Goal: Information Seeking & Learning: Find specific fact

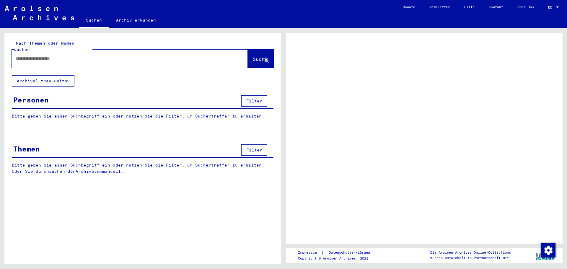
click at [41, 94] on div "Personen" at bounding box center [30, 99] width 35 height 11
click at [262, 95] on button "Filter" at bounding box center [254, 100] width 26 height 11
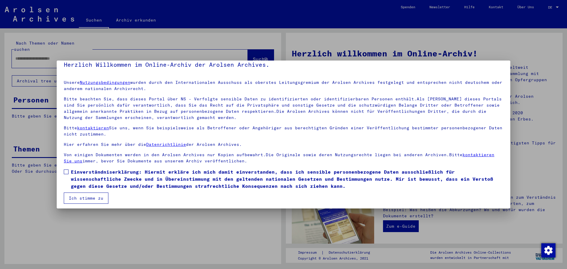
scroll to position [10, 0]
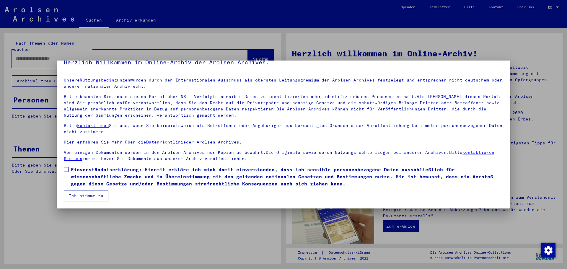
click at [68, 170] on span at bounding box center [66, 169] width 5 height 5
click at [75, 193] on button "Ich stimme zu" at bounding box center [86, 195] width 45 height 11
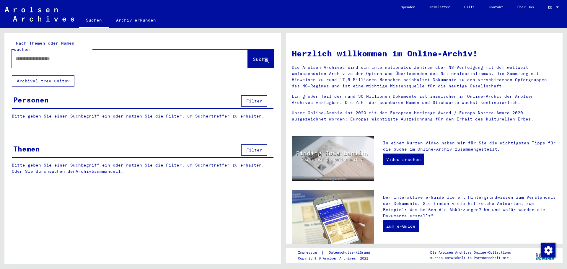
click at [46, 56] on input "text" at bounding box center [122, 59] width 215 height 6
type input "**********"
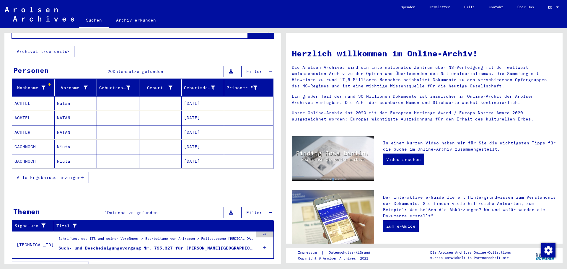
scroll to position [35, 0]
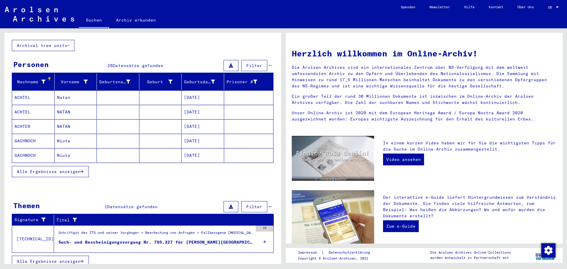
click at [65, 169] on span "Alle Ergebnisse anzeigen" at bounding box center [49, 171] width 64 height 5
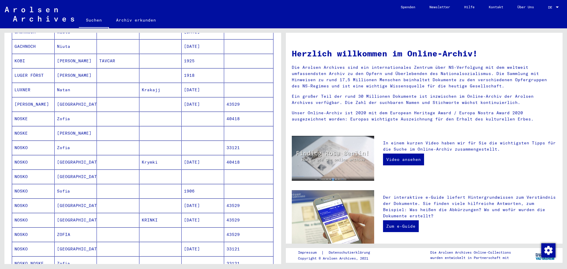
scroll to position [183, 0]
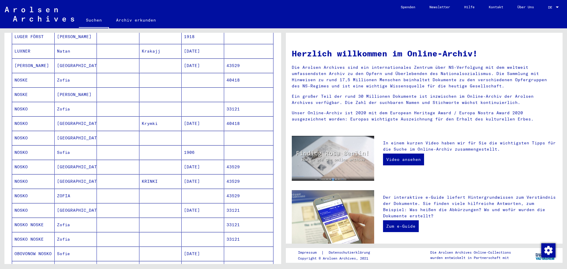
click at [37, 133] on mat-cell "NOSKO" at bounding box center [33, 138] width 43 height 14
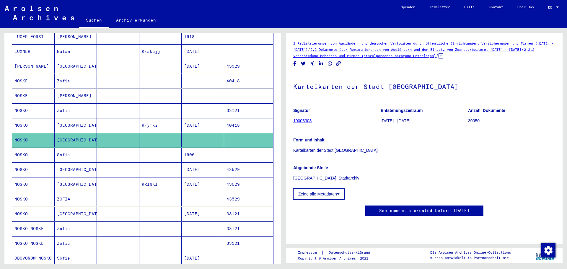
click at [51, 120] on mat-cell "NOSKO" at bounding box center [33, 125] width 43 height 14
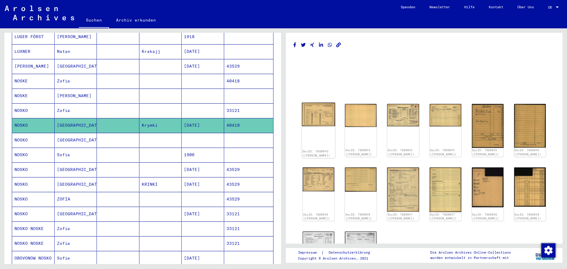
click at [319, 123] on img at bounding box center [318, 115] width 33 height 24
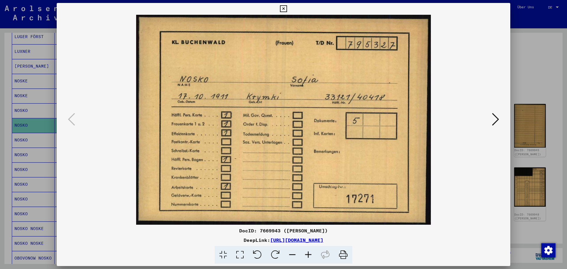
click at [319, 123] on img at bounding box center [283, 120] width 413 height 210
click at [494, 119] on icon at bounding box center [495, 119] width 7 height 14
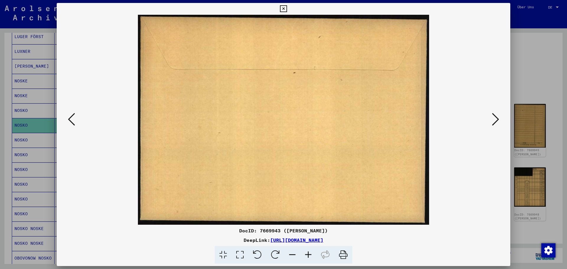
click at [493, 118] on icon at bounding box center [495, 119] width 7 height 14
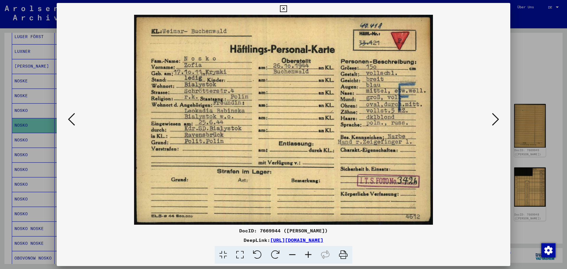
click at [241, 91] on img at bounding box center [283, 120] width 413 height 210
click at [240, 92] on img at bounding box center [283, 120] width 413 height 210
click at [497, 122] on icon at bounding box center [495, 119] width 7 height 14
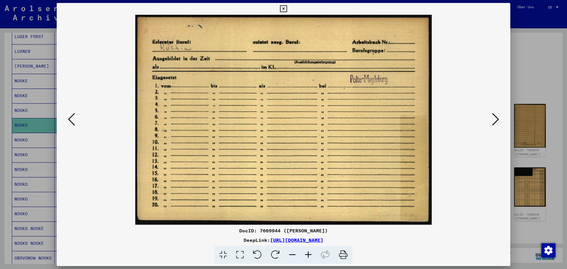
click at [496, 122] on icon at bounding box center [495, 119] width 7 height 14
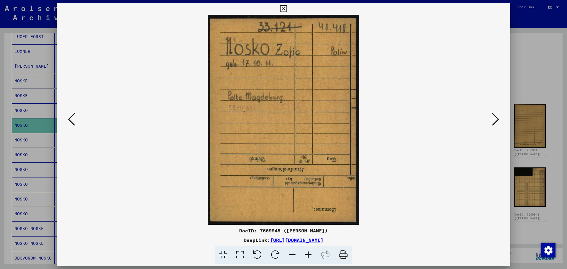
click at [496, 123] on icon at bounding box center [495, 119] width 7 height 14
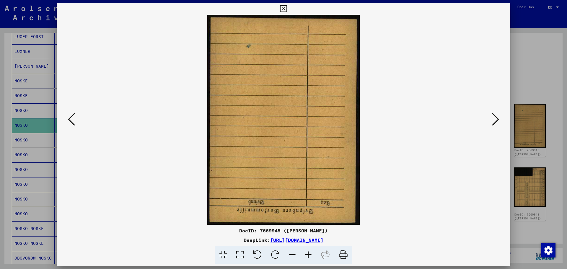
click at [496, 123] on icon at bounding box center [495, 119] width 7 height 14
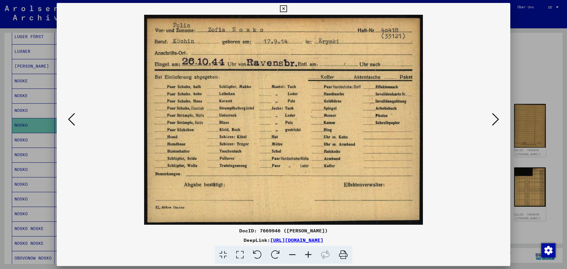
click at [496, 123] on icon at bounding box center [495, 119] width 7 height 14
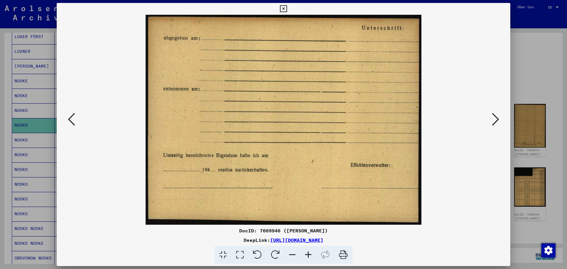
click at [496, 123] on icon at bounding box center [495, 119] width 7 height 14
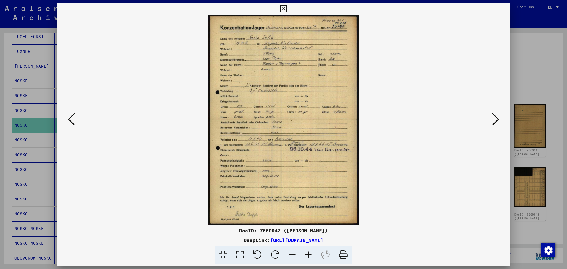
click at [495, 123] on icon at bounding box center [495, 119] width 7 height 14
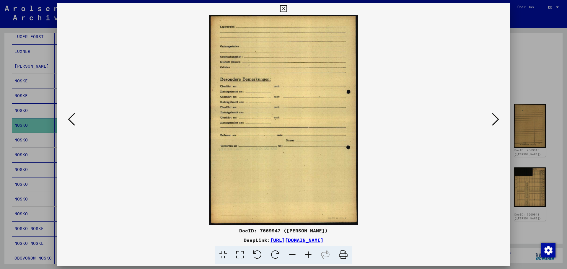
click at [492, 123] on icon at bounding box center [495, 119] width 7 height 14
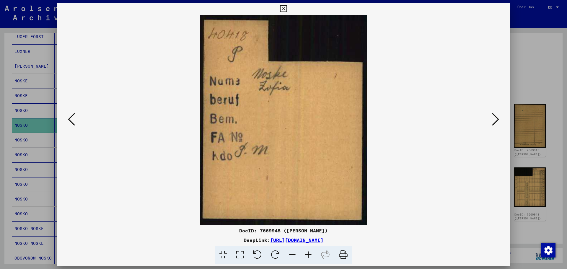
click at [495, 123] on icon at bounding box center [495, 119] width 7 height 14
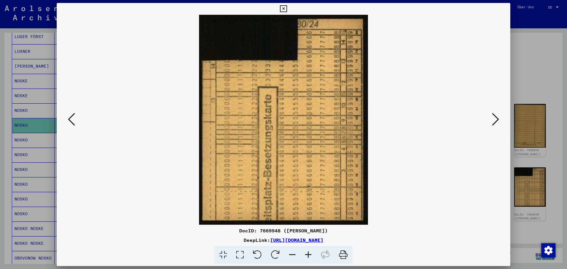
click at [495, 123] on icon at bounding box center [495, 119] width 7 height 14
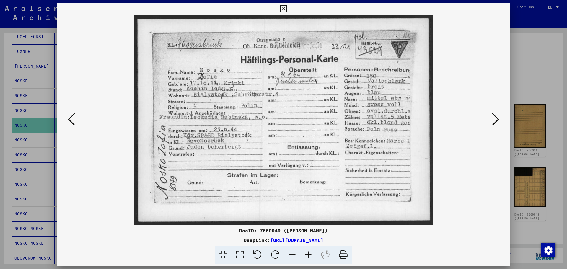
drag, startPoint x: 186, startPoint y: 144, endPoint x: 238, endPoint y: 146, distance: 52.3
click at [238, 146] on img at bounding box center [283, 120] width 413 height 210
click at [74, 118] on icon at bounding box center [71, 119] width 7 height 14
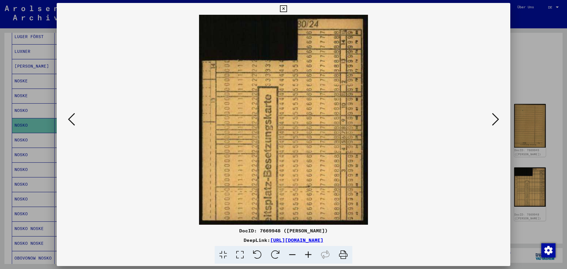
click at [74, 118] on icon at bounding box center [71, 119] width 7 height 14
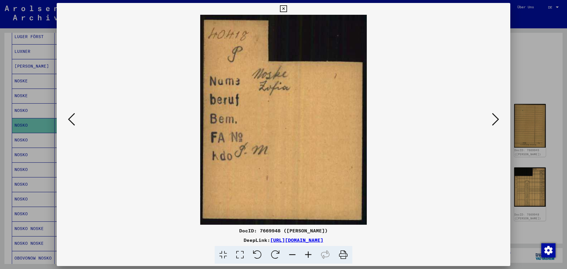
click at [74, 118] on icon at bounding box center [71, 119] width 7 height 14
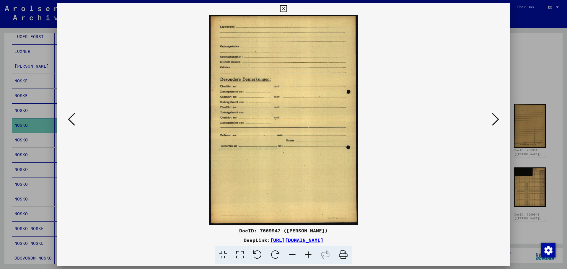
click at [74, 118] on icon at bounding box center [71, 119] width 7 height 14
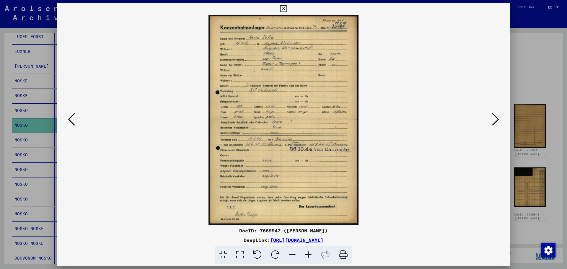
click at [74, 118] on icon at bounding box center [71, 119] width 7 height 14
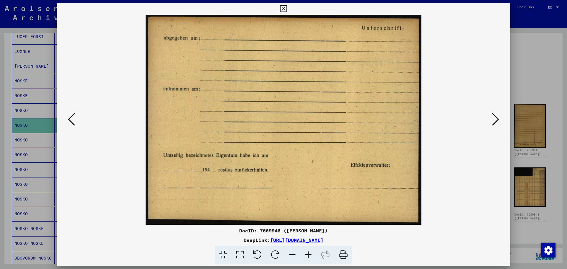
click at [74, 118] on icon at bounding box center [71, 119] width 7 height 14
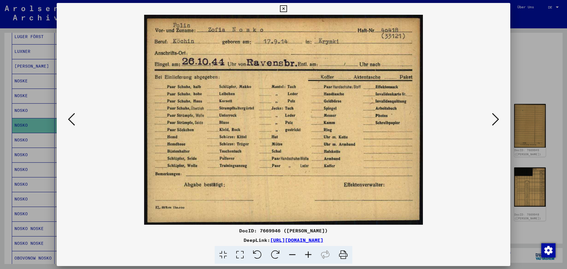
click at [74, 118] on icon at bounding box center [71, 119] width 7 height 14
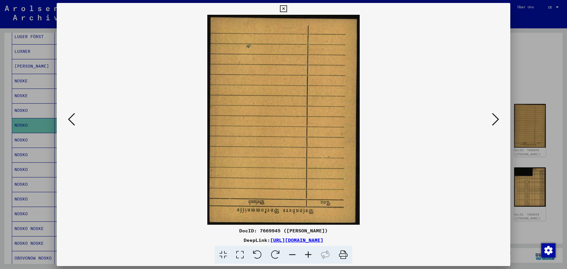
click at [74, 118] on icon at bounding box center [71, 119] width 7 height 14
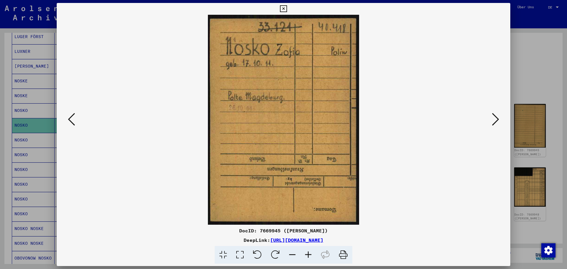
click at [74, 118] on icon at bounding box center [71, 119] width 7 height 14
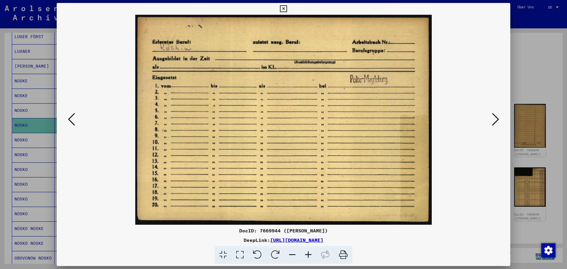
click at [74, 118] on icon at bounding box center [71, 119] width 7 height 14
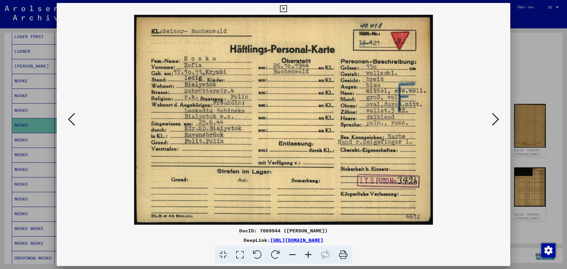
click at [500, 118] on button at bounding box center [495, 119] width 11 height 17
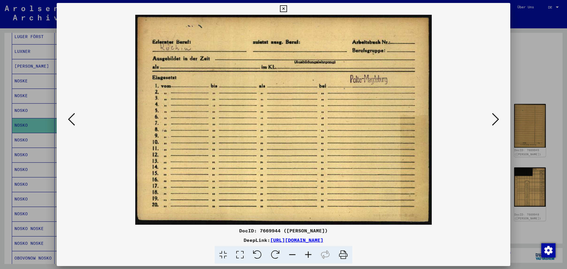
click at [499, 119] on button at bounding box center [495, 119] width 11 height 17
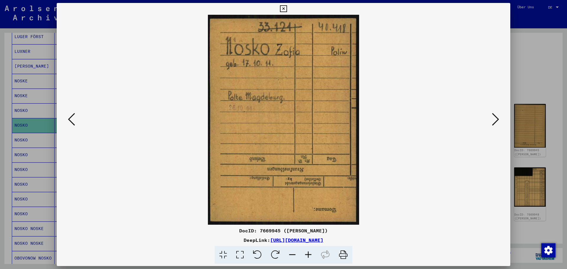
click at [499, 119] on button at bounding box center [495, 119] width 11 height 17
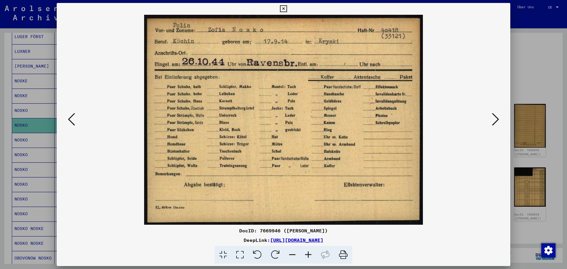
click at [499, 119] on button at bounding box center [495, 119] width 11 height 17
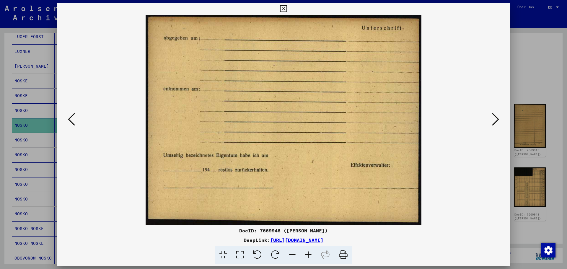
click at [499, 119] on button at bounding box center [495, 119] width 11 height 17
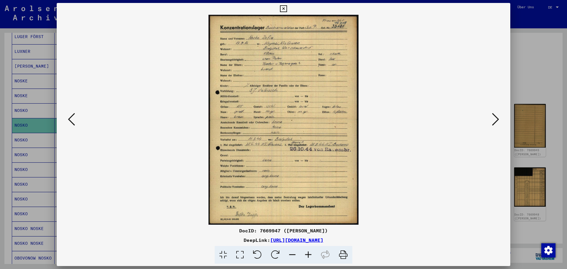
click at [499, 119] on button at bounding box center [495, 119] width 11 height 17
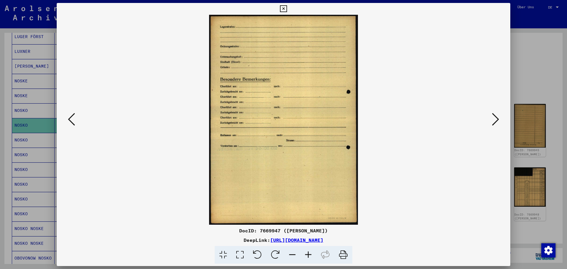
click at [499, 119] on button at bounding box center [495, 119] width 11 height 17
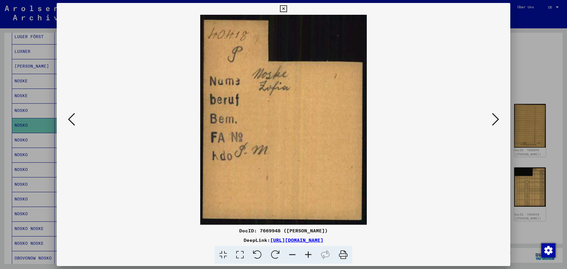
click at [499, 119] on button at bounding box center [495, 119] width 11 height 17
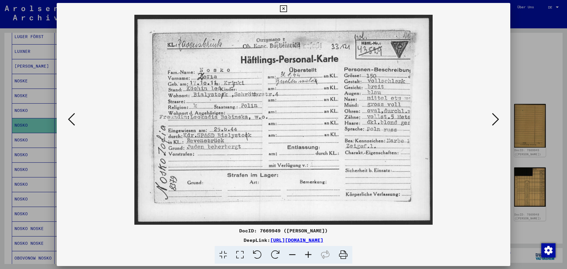
click at [498, 119] on icon at bounding box center [495, 119] width 7 height 14
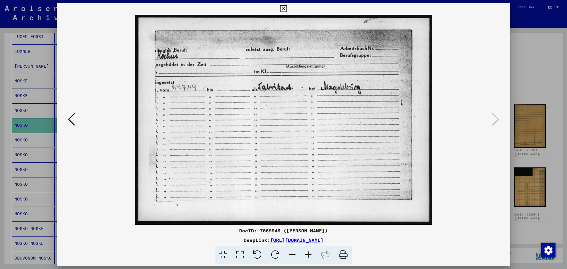
click at [73, 121] on icon at bounding box center [71, 119] width 7 height 14
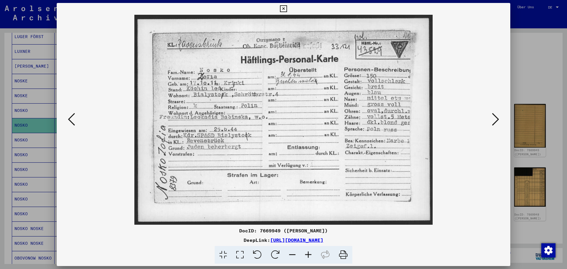
click at [521, 56] on div at bounding box center [283, 134] width 567 height 269
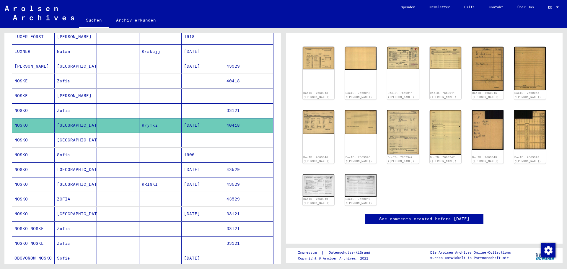
scroll to position [148, 0]
click at [113, 133] on mat-cell at bounding box center [118, 140] width 43 height 14
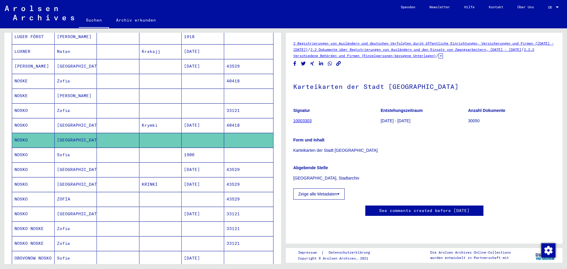
scroll to position [30, 0]
click at [88, 148] on mat-cell "Sofia" at bounding box center [76, 155] width 43 height 14
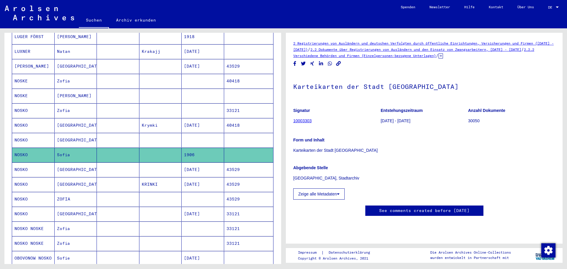
click at [104, 151] on mat-cell at bounding box center [118, 155] width 43 height 14
click at [94, 164] on mat-cell "[GEOGRAPHIC_DATA]" at bounding box center [76, 169] width 43 height 14
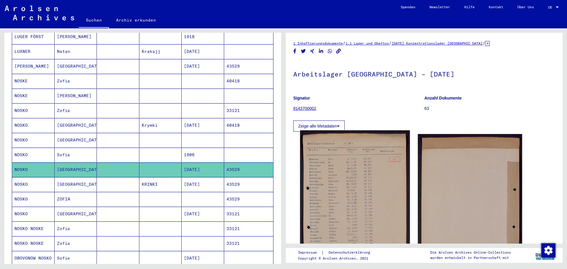
click at [357, 176] on img at bounding box center [355, 205] width 110 height 151
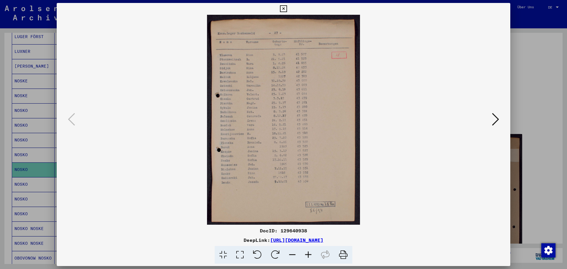
click at [309, 254] on icon at bounding box center [308, 255] width 16 height 18
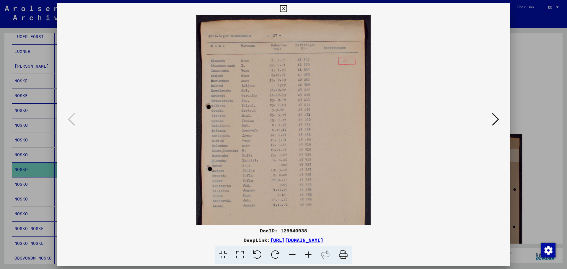
click at [309, 254] on icon at bounding box center [308, 255] width 16 height 18
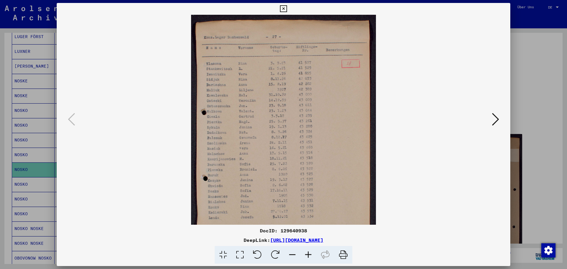
click at [309, 254] on icon at bounding box center [308, 255] width 16 height 18
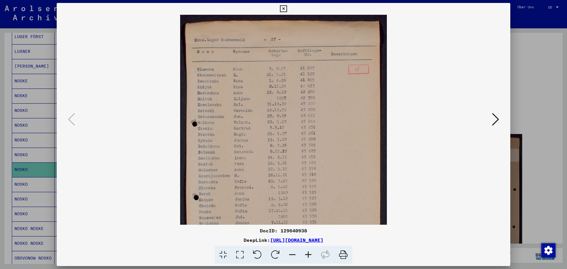
click at [309, 254] on icon at bounding box center [308, 255] width 16 height 18
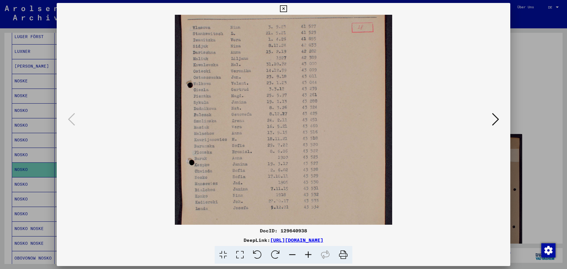
scroll to position [46, 0]
drag, startPoint x: 276, startPoint y: 177, endPoint x: 255, endPoint y: 131, distance: 50.6
click at [255, 131] on img at bounding box center [283, 117] width 217 height 298
click at [286, 8] on icon at bounding box center [283, 8] width 7 height 7
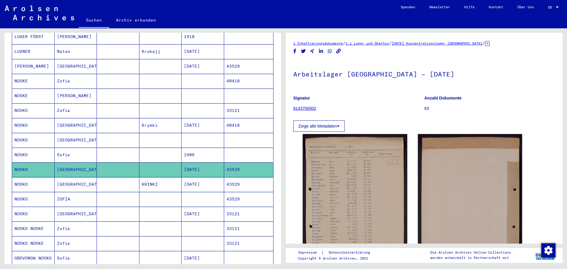
click at [111, 177] on mat-cell at bounding box center [118, 184] width 43 height 14
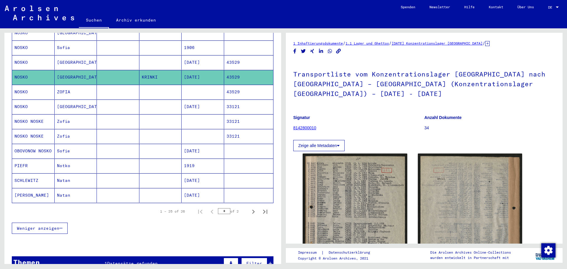
scroll to position [303, 0]
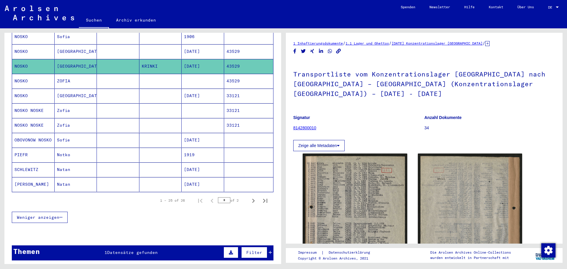
click at [84, 74] on mat-cell "ZOFIA" at bounding box center [76, 81] width 43 height 14
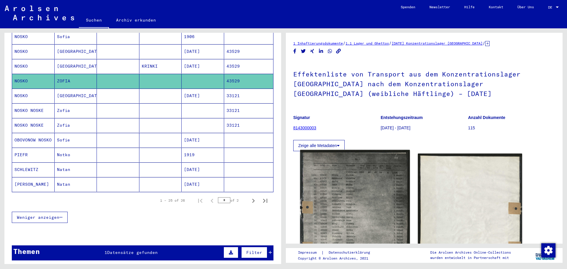
click at [362, 190] on img at bounding box center [355, 224] width 110 height 149
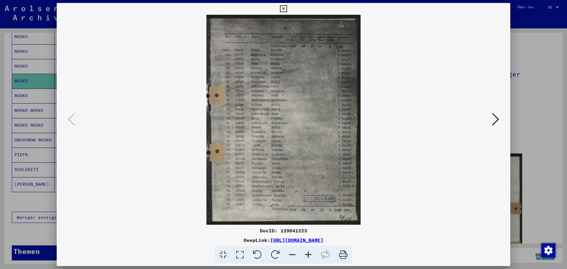
click at [312, 259] on icon at bounding box center [308, 255] width 16 height 18
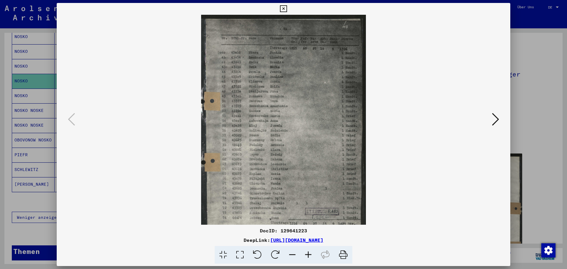
click at [312, 259] on icon at bounding box center [308, 255] width 16 height 18
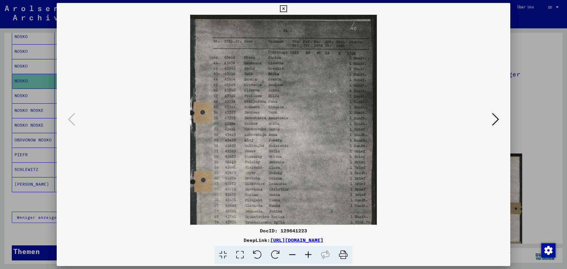
click at [312, 259] on icon at bounding box center [308, 255] width 16 height 18
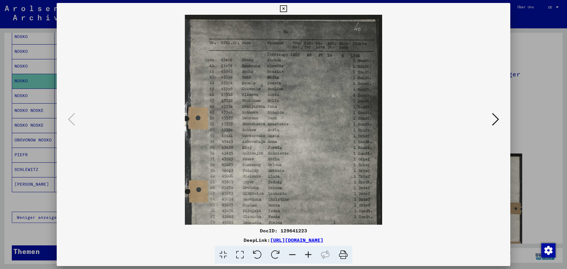
click at [312, 259] on icon at bounding box center [308, 255] width 16 height 18
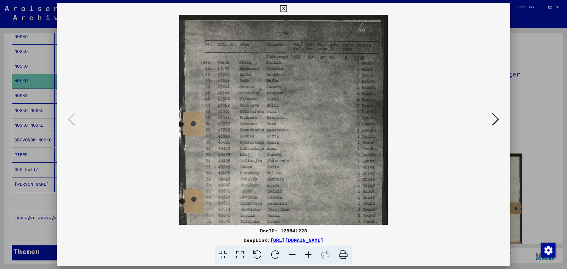
click at [312, 259] on icon at bounding box center [308, 255] width 16 height 18
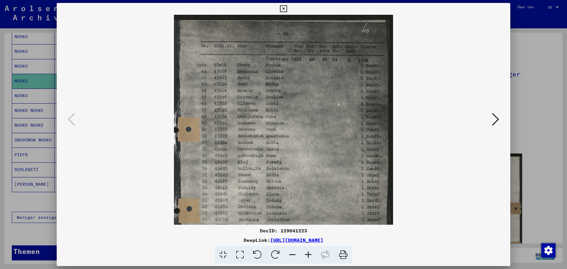
click at [312, 259] on icon at bounding box center [308, 255] width 16 height 18
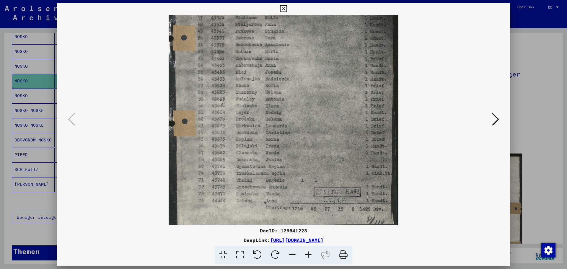
scroll to position [99, 0]
drag, startPoint x: 297, startPoint y: 200, endPoint x: 261, endPoint y: 114, distance: 92.7
click at [257, 118] on img at bounding box center [284, 72] width 230 height 313
click at [283, 5] on icon at bounding box center [283, 8] width 7 height 7
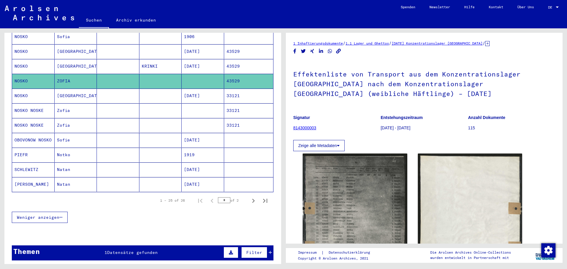
click at [106, 91] on mat-cell at bounding box center [118, 96] width 43 height 14
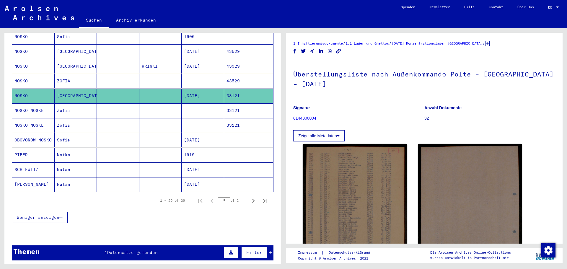
click at [100, 103] on mat-cell at bounding box center [118, 110] width 43 height 14
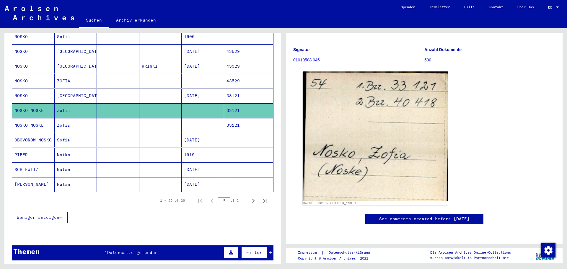
scroll to position [58, 0]
click at [111, 118] on mat-cell at bounding box center [118, 125] width 43 height 14
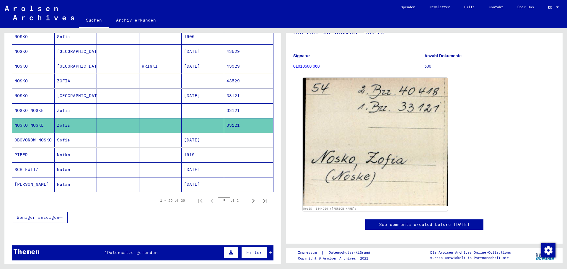
scroll to position [30, 0]
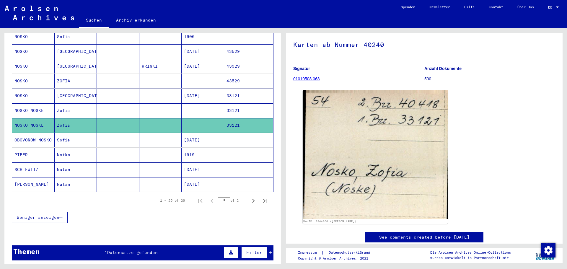
click at [82, 136] on mat-cell "Sofie" at bounding box center [76, 140] width 43 height 14
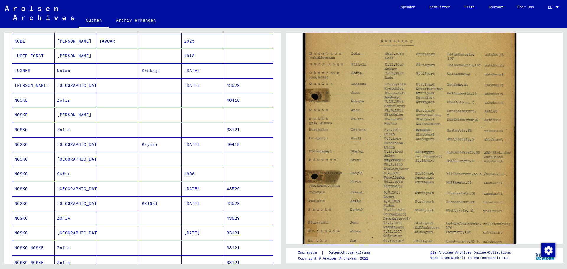
scroll to position [155, 0]
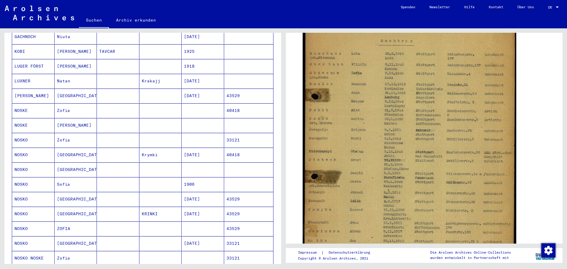
click at [50, 89] on mat-cell "[PERSON_NAME]" at bounding box center [33, 96] width 43 height 14
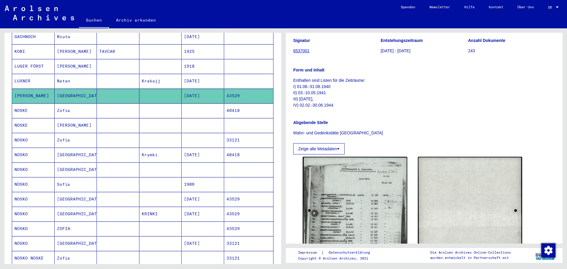
scroll to position [148, 0]
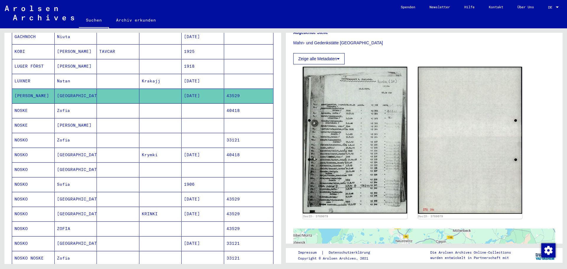
click at [115, 103] on mat-cell at bounding box center [118, 110] width 43 height 14
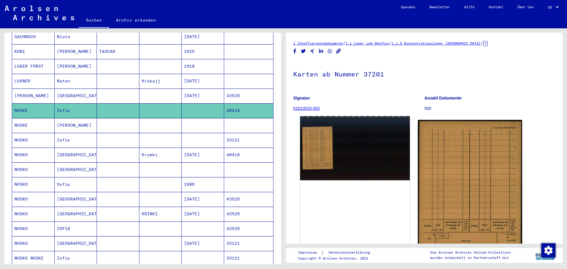
click at [319, 150] on img at bounding box center [355, 148] width 110 height 64
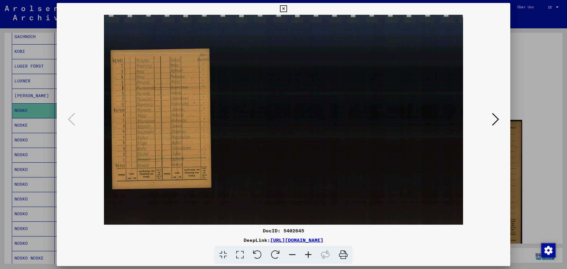
click at [285, 9] on icon at bounding box center [283, 8] width 7 height 7
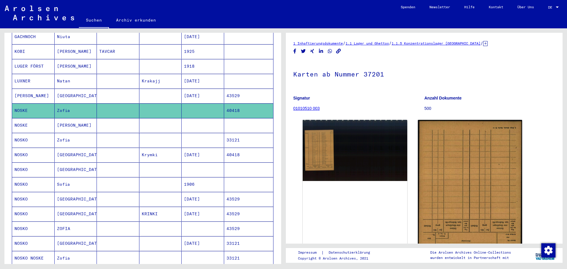
click at [103, 118] on mat-cell at bounding box center [118, 125] width 43 height 14
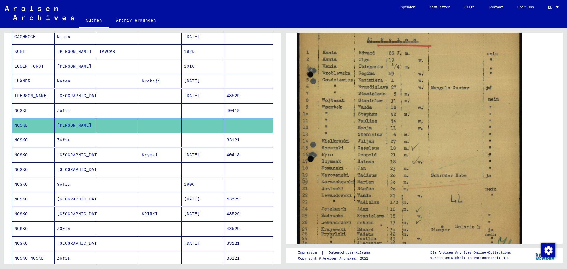
scroll to position [177, 0]
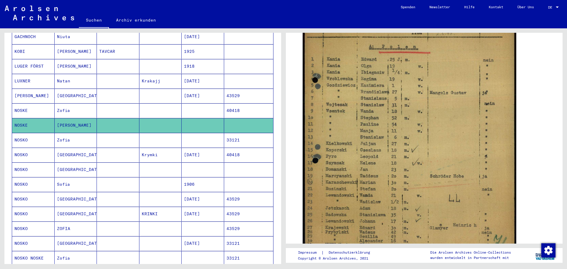
click at [84, 135] on mat-cell "Zofia" at bounding box center [76, 140] width 43 height 14
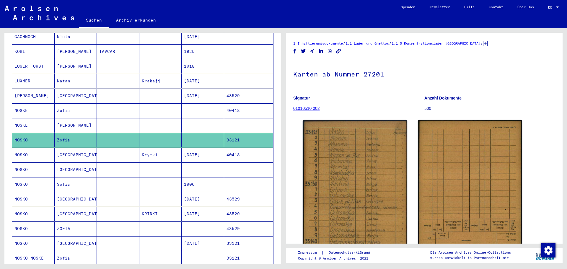
click at [115, 152] on mat-cell at bounding box center [118, 155] width 43 height 14
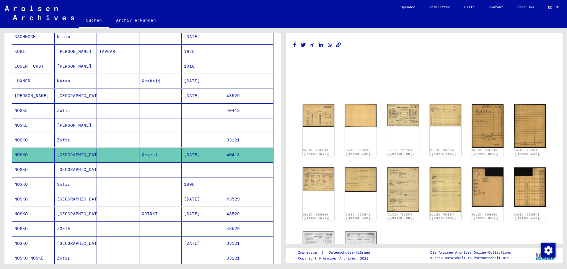
click at [119, 162] on mat-cell at bounding box center [118, 169] width 43 height 14
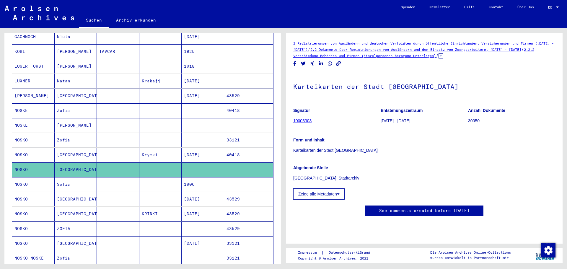
click at [110, 179] on mat-cell at bounding box center [118, 184] width 43 height 14
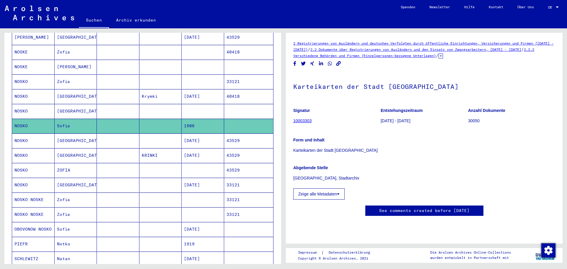
scroll to position [214, 0]
